Goal: Find specific page/section: Locate a particular part of the current website

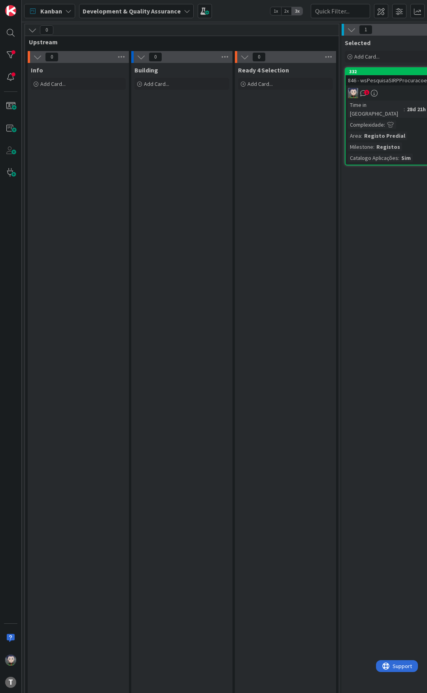
scroll to position [0, 237]
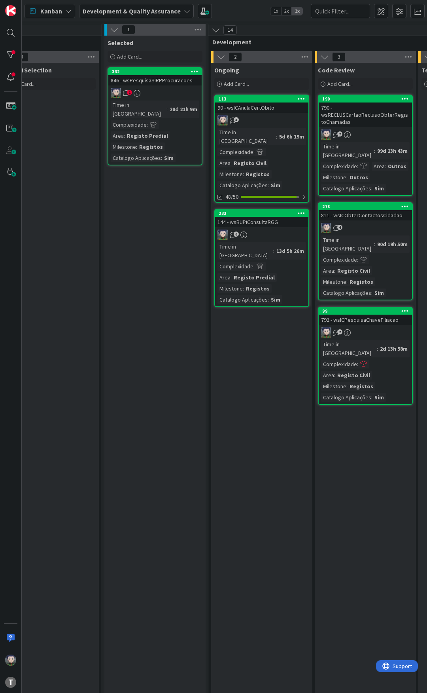
click at [268, 217] on div "144 - wsBUPiConsultaRGG" at bounding box center [261, 222] width 93 height 10
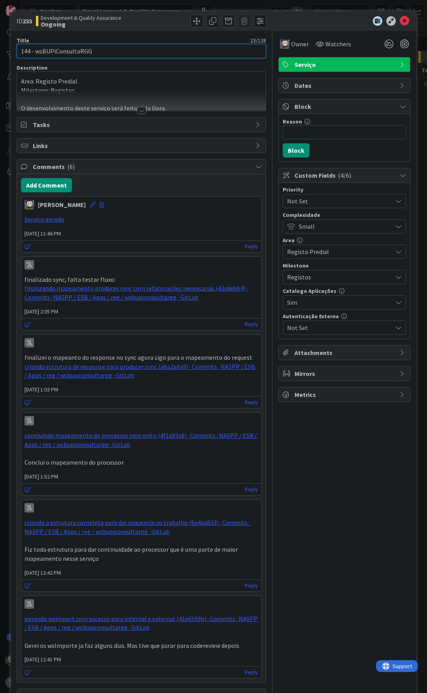
click at [87, 50] on input "144 - wsBUPiConsultaRGG" at bounding box center [142, 51] width 250 height 14
click at [402, 22] on icon at bounding box center [404, 20] width 9 height 9
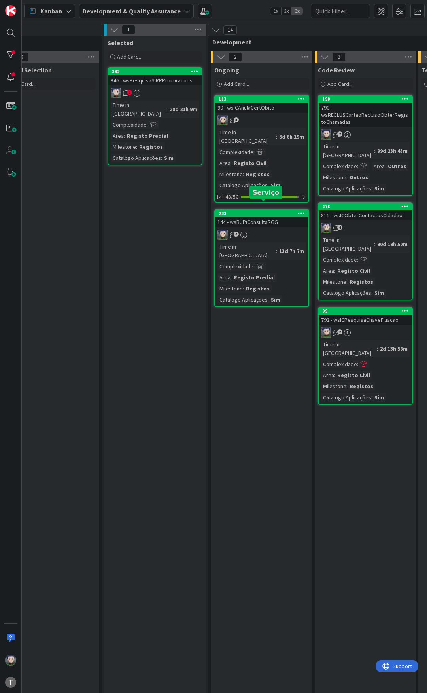
click at [260, 217] on div "144 - wsBUPiConsultaRGG" at bounding box center [261, 222] width 93 height 10
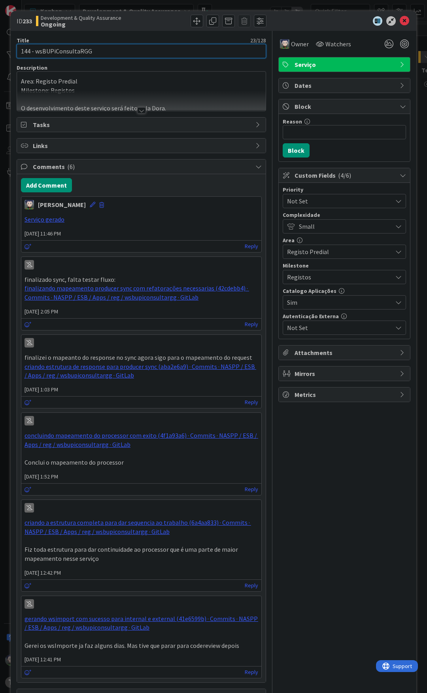
click at [86, 51] on input "144 - wsBUPiConsultaRGG" at bounding box center [142, 51] width 250 height 14
click at [397, 26] on div "ID 233 Development & Quality Assurance Ongoing" at bounding box center [214, 21] width 406 height 20
click at [402, 21] on icon at bounding box center [404, 20] width 9 height 9
